Goal: Share content: Share content

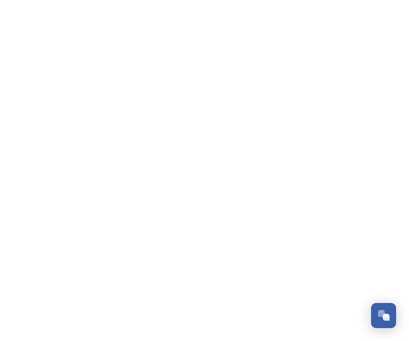
scroll to position [1469, 0]
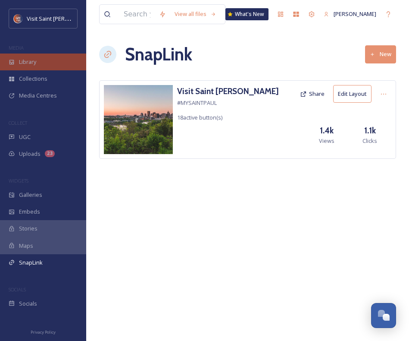
click at [36, 60] on span "Library" at bounding box center [27, 62] width 17 height 8
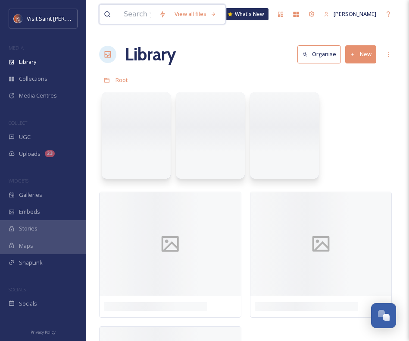
click at [143, 18] on input at bounding box center [136, 14] width 35 height 19
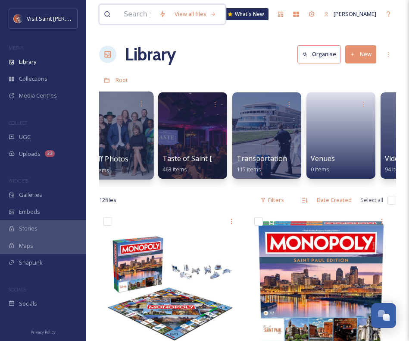
scroll to position [0, 1557]
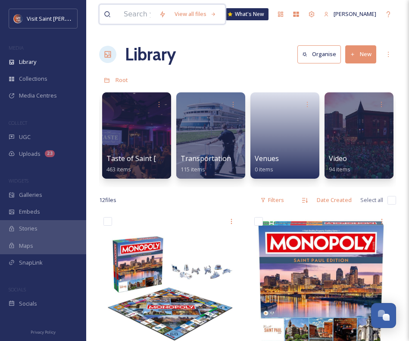
click at [141, 13] on input at bounding box center [136, 14] width 35 height 19
type input "m"
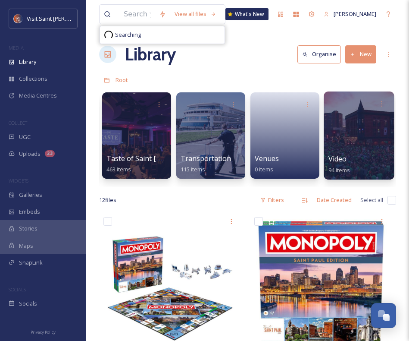
click at [348, 123] on div at bounding box center [359, 135] width 70 height 88
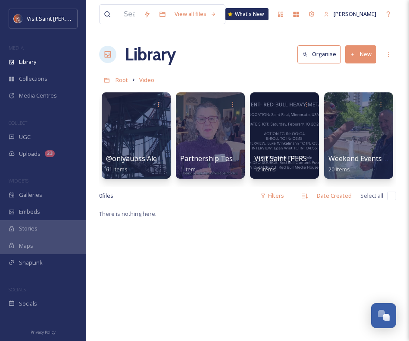
click at [361, 52] on button "New" at bounding box center [360, 54] width 31 height 18
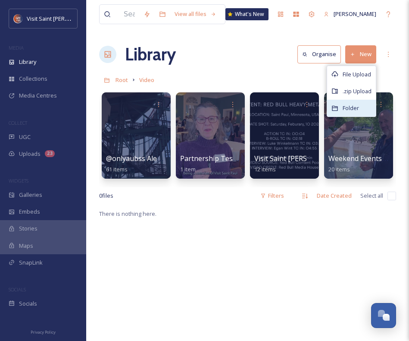
click at [348, 102] on div "Folder" at bounding box center [351, 108] width 49 height 17
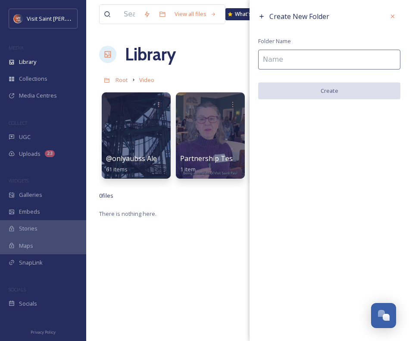
click at [296, 58] on input at bounding box center [329, 60] width 142 height 20
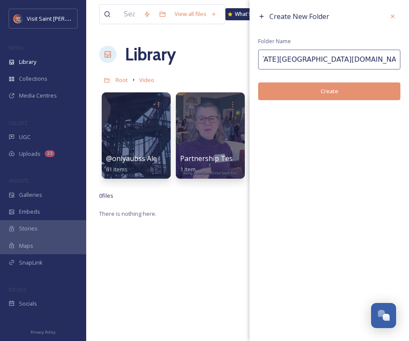
scroll to position [0, 32]
type input "@[US_STATE][GEOGRAPHIC_DATA][DOMAIN_NAME] Como Neighborhood Highlight"
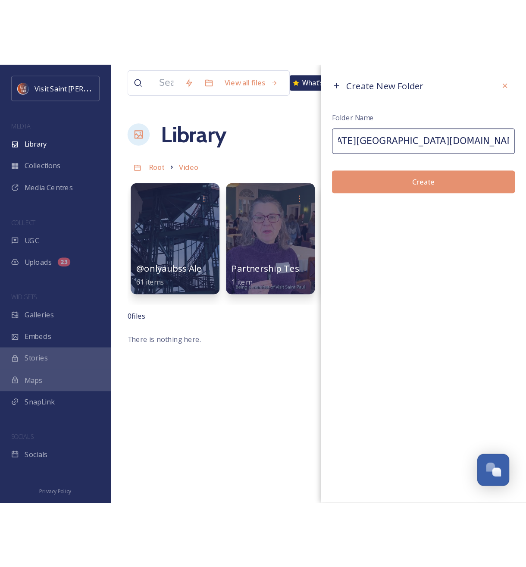
scroll to position [0, 0]
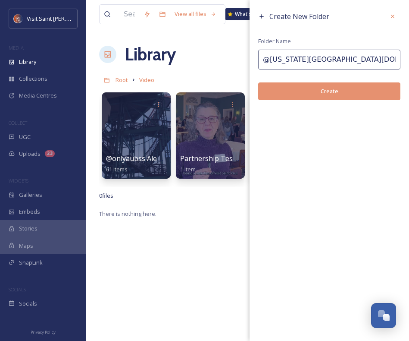
click at [355, 96] on button "Create" at bounding box center [329, 91] width 142 height 18
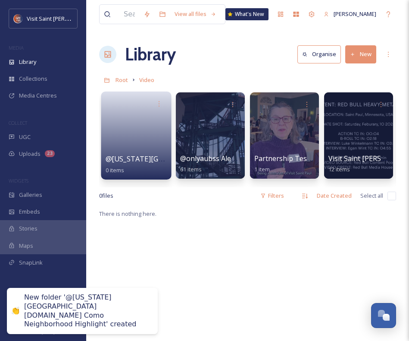
click at [130, 131] on link at bounding box center [137, 133] width 62 height 42
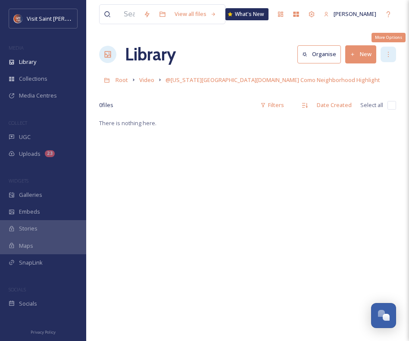
click at [383, 51] on div "More Options" at bounding box center [389, 55] width 16 height 16
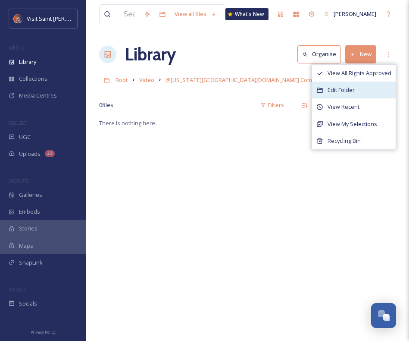
click at [363, 87] on div "Edit Folder" at bounding box center [354, 90] width 84 height 17
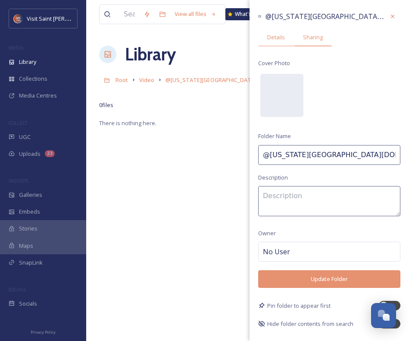
click at [311, 34] on span "Sharing" at bounding box center [313, 37] width 20 height 8
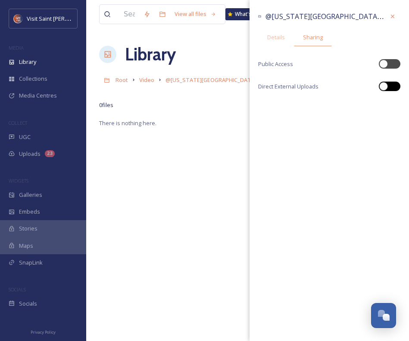
click at [390, 85] on div at bounding box center [390, 86] width 22 height 9
checkbox input "true"
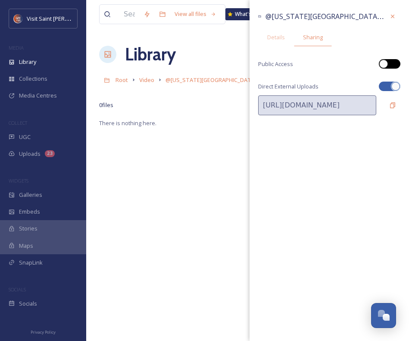
click at [389, 64] on div at bounding box center [390, 63] width 22 height 9
checkbox input "true"
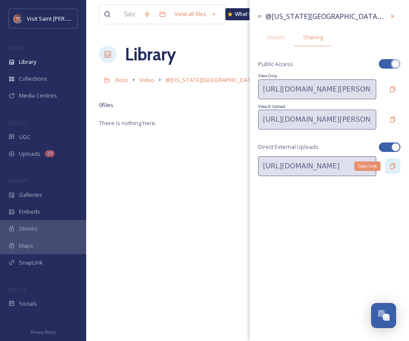
click at [391, 169] on icon at bounding box center [392, 166] width 7 height 7
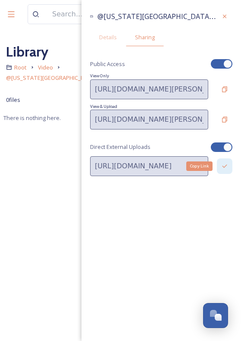
click at [229, 167] on div "Copy Link" at bounding box center [225, 166] width 16 height 16
click at [227, 168] on icon at bounding box center [224, 166] width 7 height 7
click at [224, 16] on icon at bounding box center [224, 16] width 7 height 7
